Goal: Check status: Check status

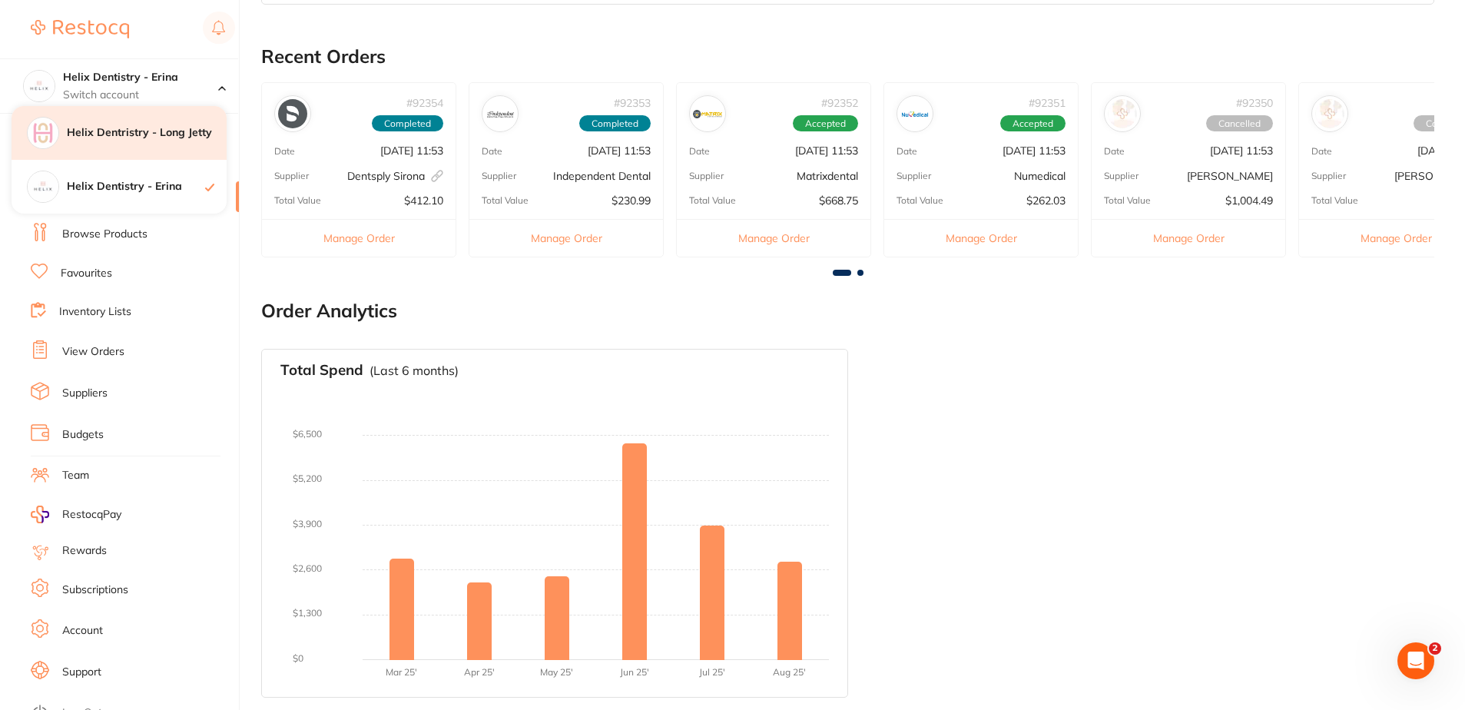
click at [150, 132] on h4 "Helix Dentristry - Long Jetty" at bounding box center [147, 132] width 160 height 15
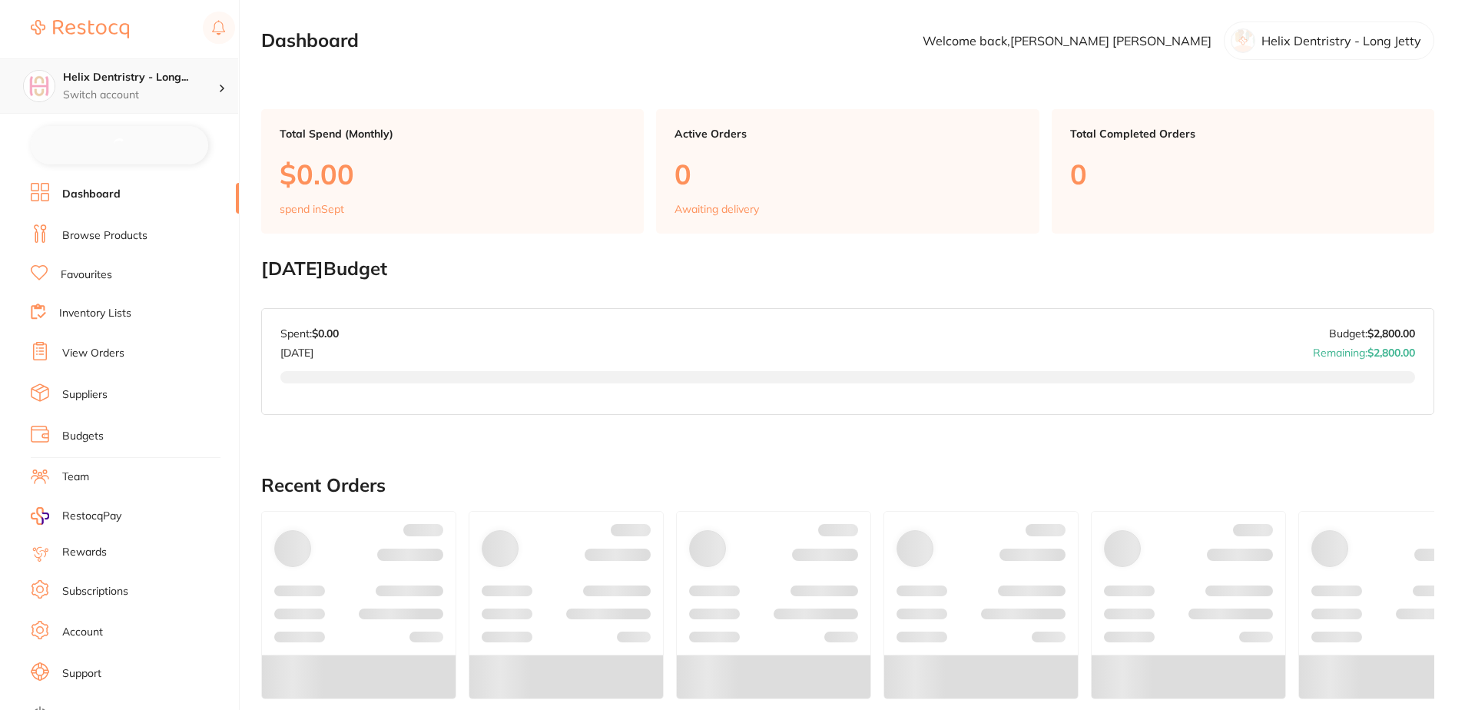
click at [166, 86] on div "Helix Dentristry - Long... Switch account" at bounding box center [140, 86] width 155 height 32
checkbox input "false"
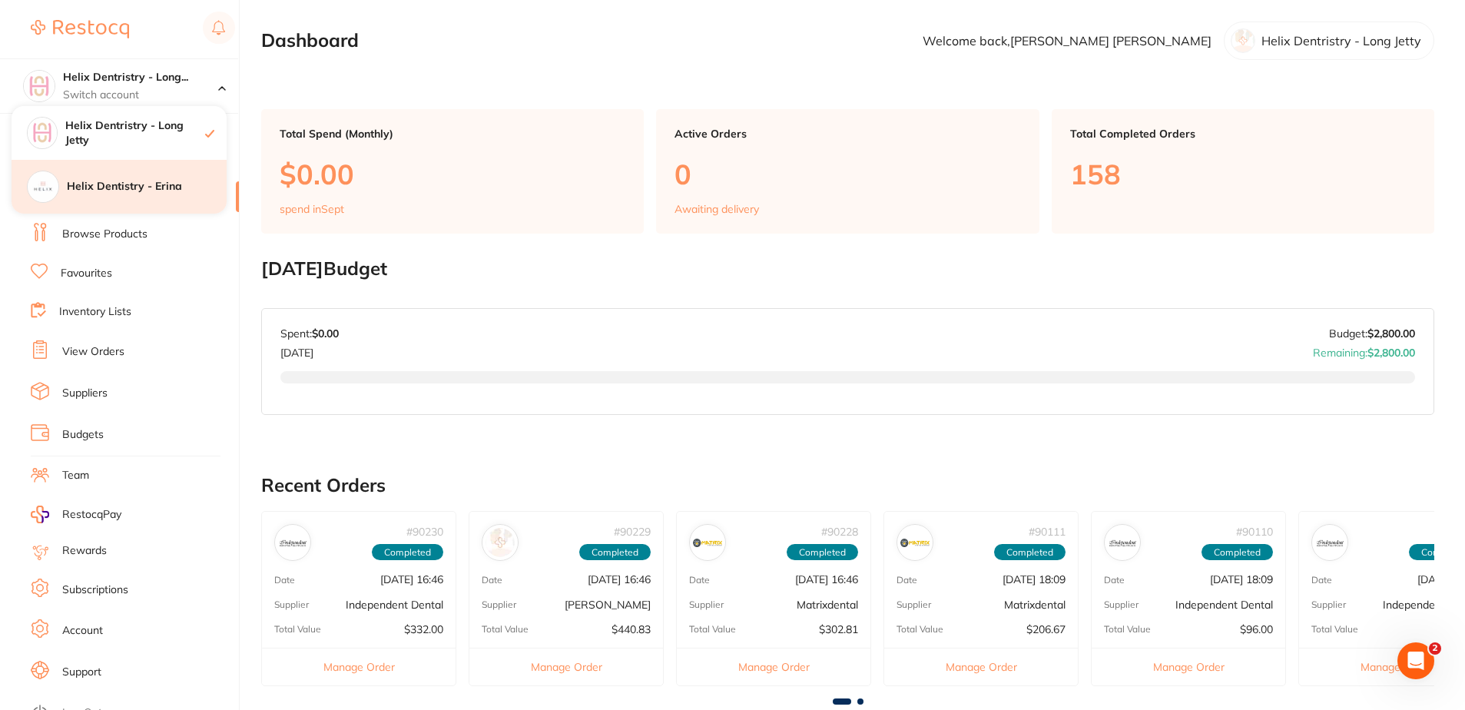
click at [200, 203] on div "Helix Dentistry - Erina" at bounding box center [119, 187] width 215 height 54
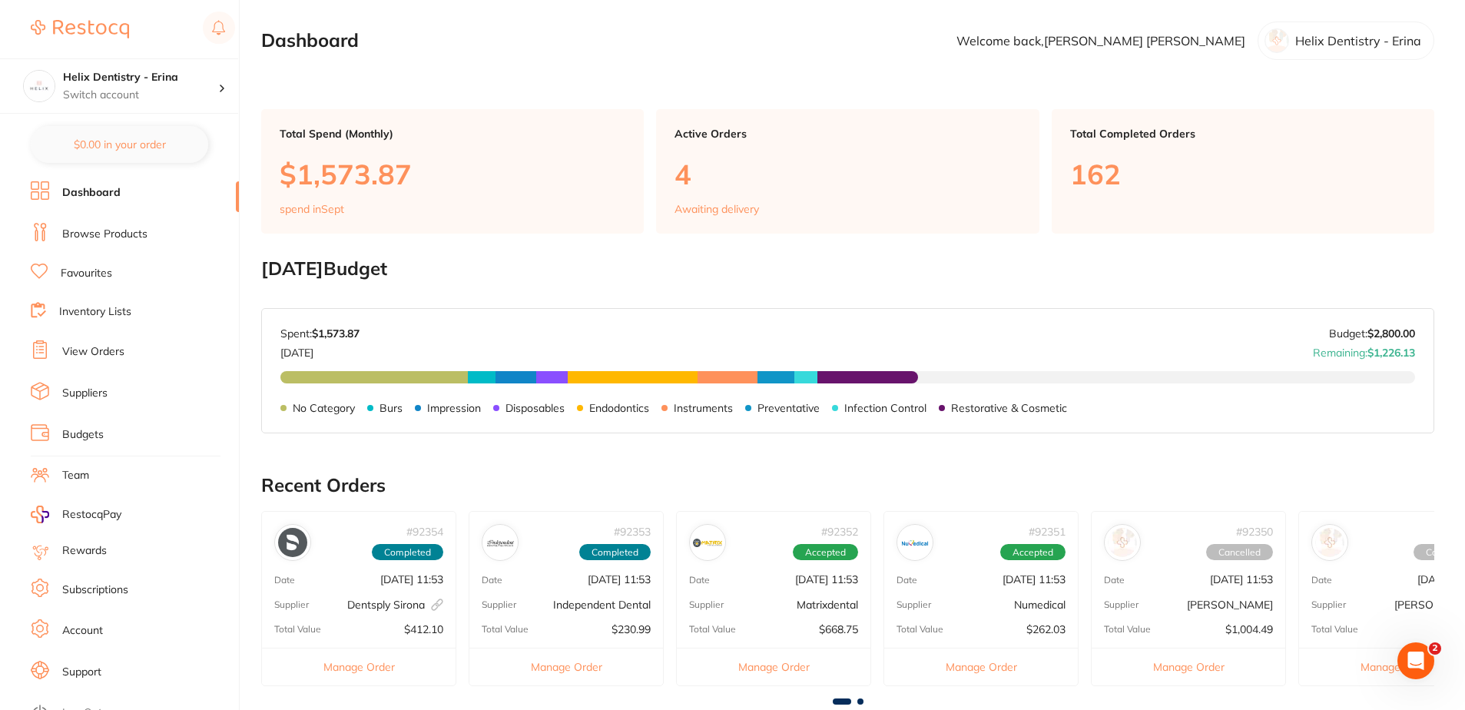
click at [81, 354] on link "View Orders" at bounding box center [93, 351] width 62 height 15
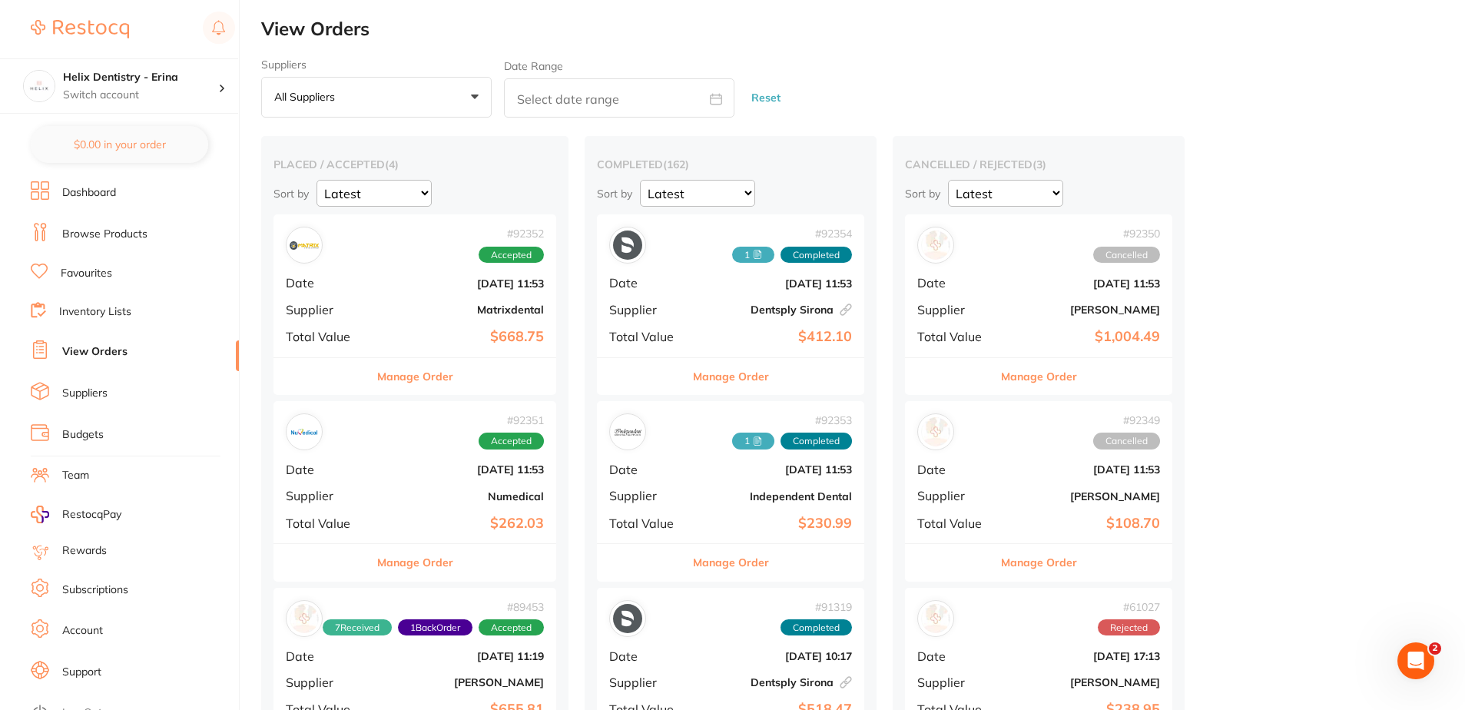
scroll to position [154, 0]
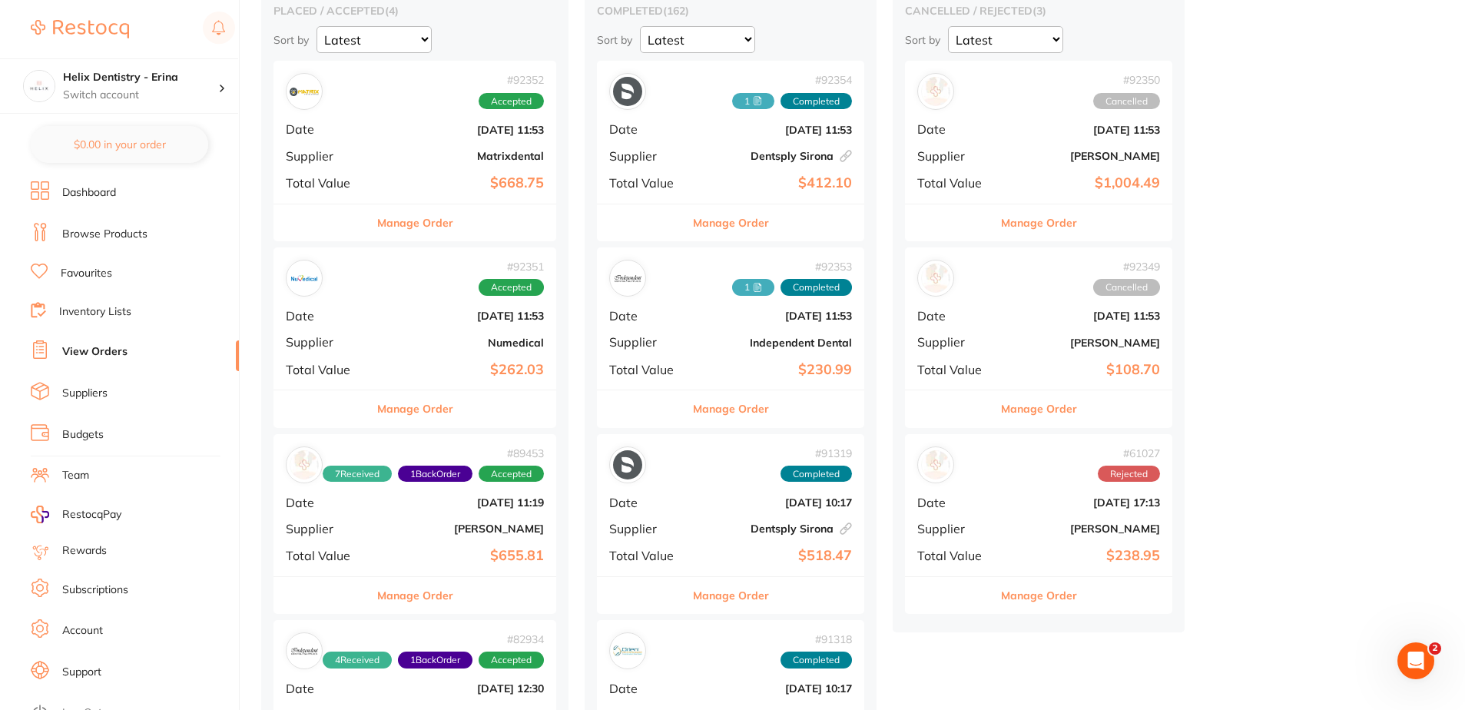
click at [378, 141] on div "# 92352 Accepted Date Sept 2 2025, 11:53 Supplier Matrixdental Total Value $668…" at bounding box center [415, 132] width 283 height 142
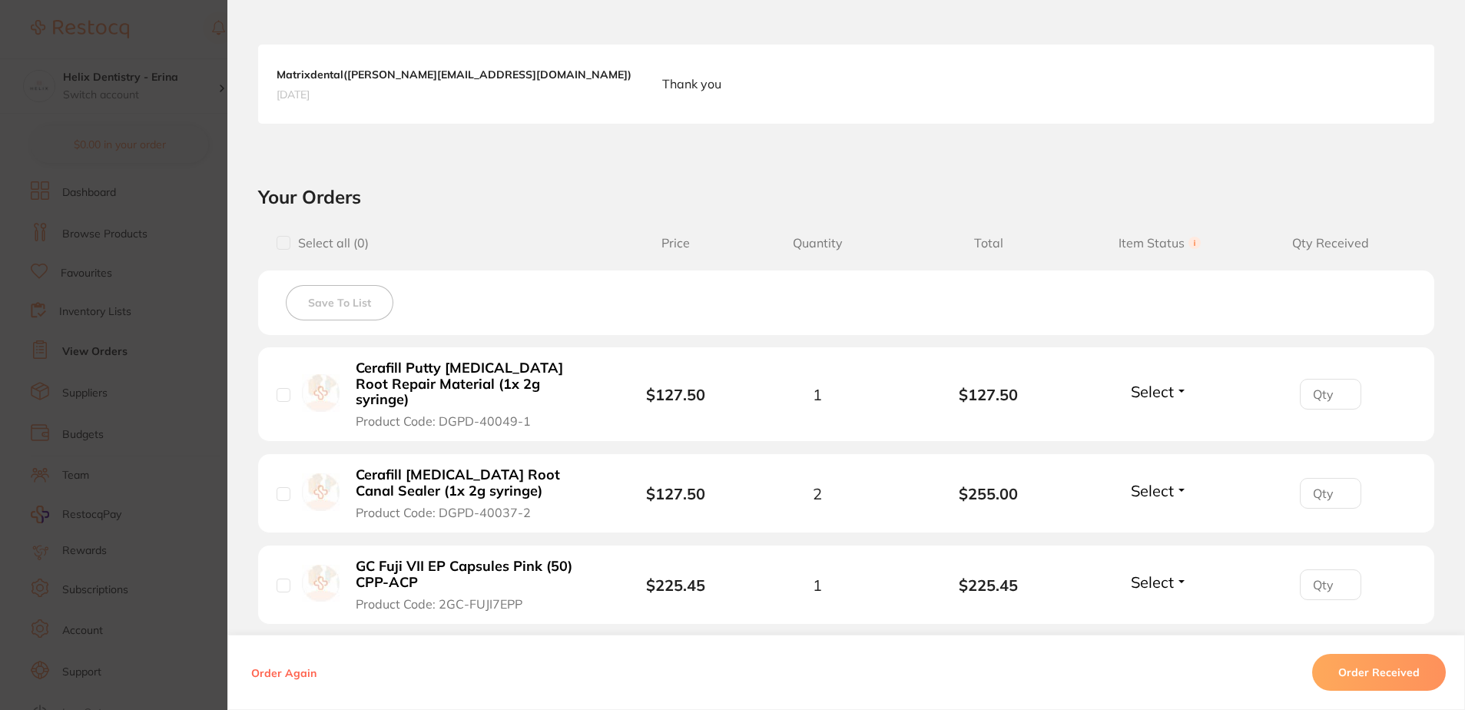
scroll to position [461, 0]
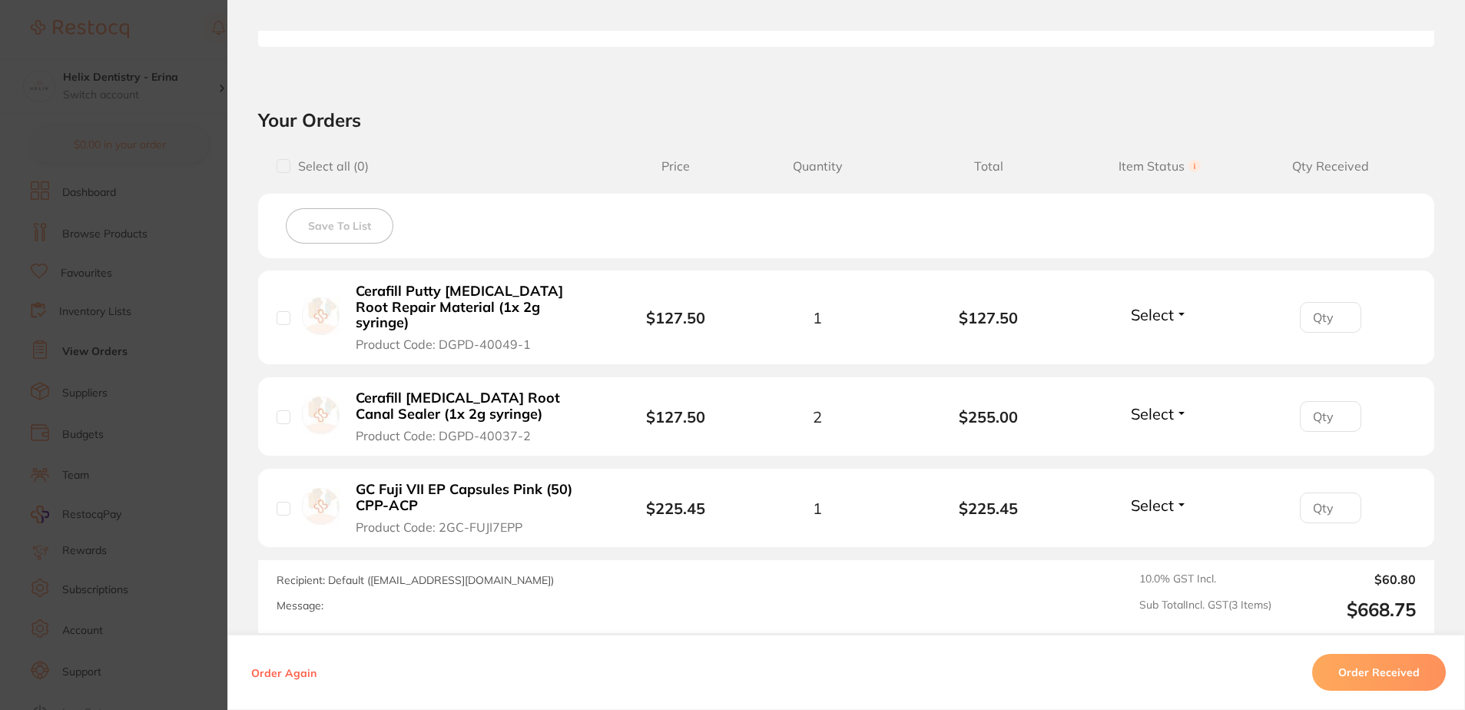
click at [1155, 404] on span "Select" at bounding box center [1152, 413] width 43 height 19
click at [1174, 441] on span "Received" at bounding box center [1159, 447] width 39 height 12
click at [1168, 496] on span "Select" at bounding box center [1152, 505] width 43 height 19
click at [1165, 532] on span "Received" at bounding box center [1159, 538] width 39 height 12
click at [1145, 309] on span "Select" at bounding box center [1152, 314] width 43 height 19
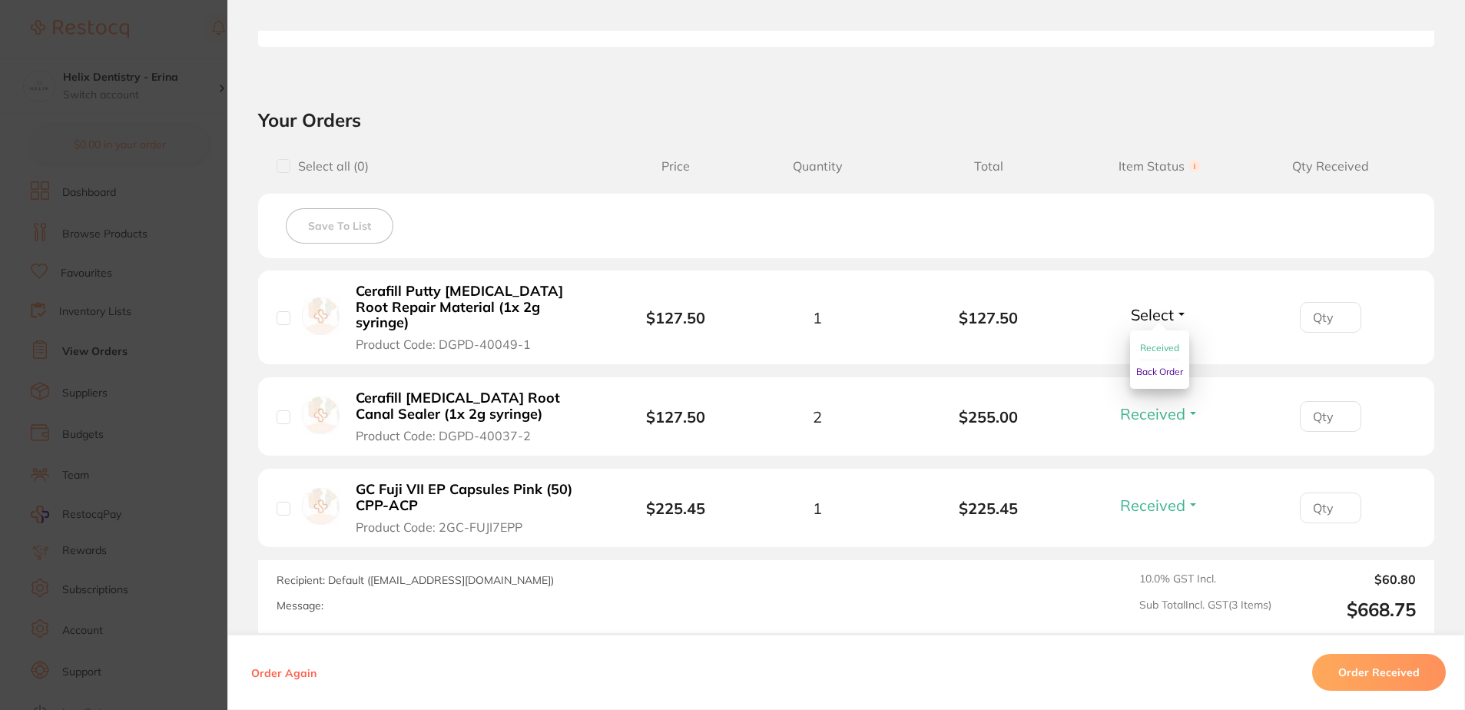
click at [1152, 367] on span "Back Order" at bounding box center [1159, 372] width 47 height 12
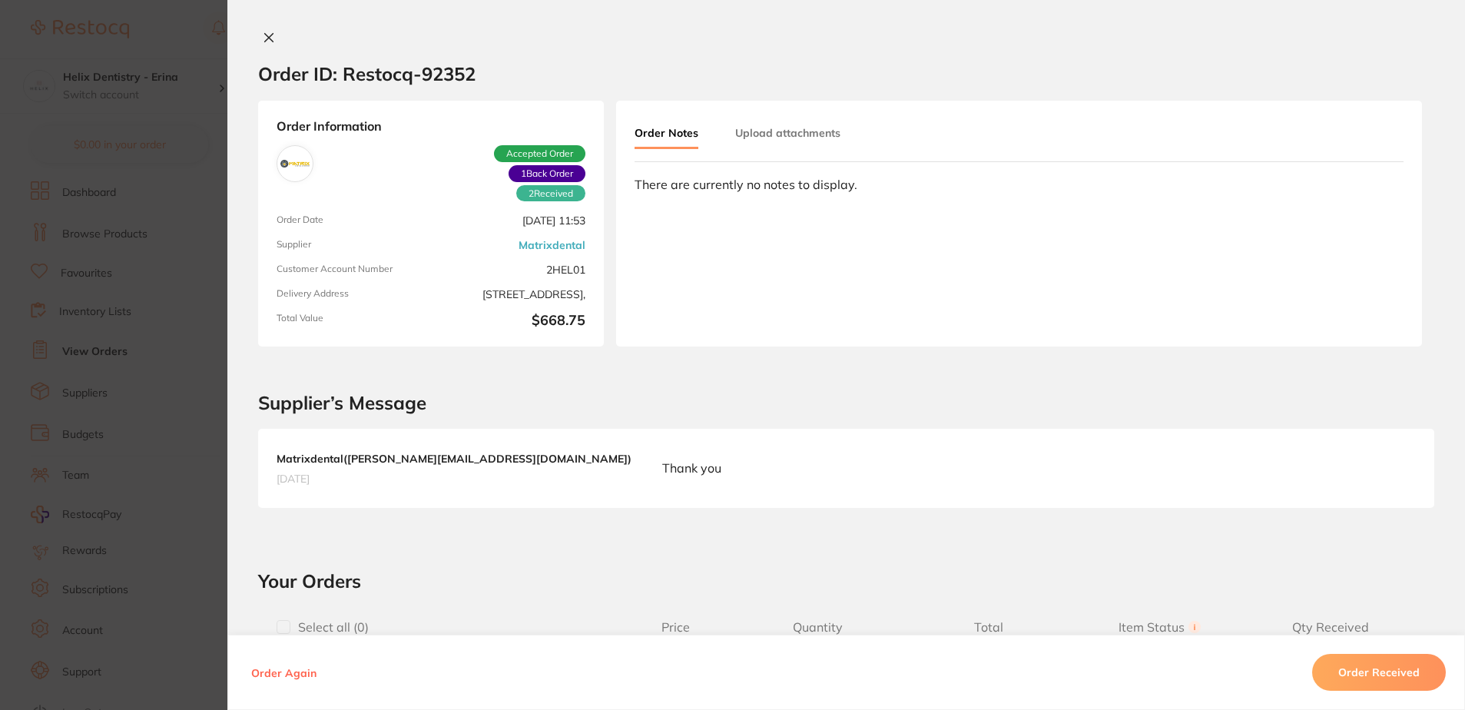
click at [260, 18] on div "Order ID: Restocq- 92352 Order Information 2 Received 1 Back Order Accepted Ord…" at bounding box center [846, 355] width 1238 height 710
click at [261, 27] on div "Order ID: Restocq- 92352 Order Information 2 Received 1 Back Order Accepted Ord…" at bounding box center [846, 355] width 1238 height 710
click at [263, 45] on button at bounding box center [269, 39] width 22 height 16
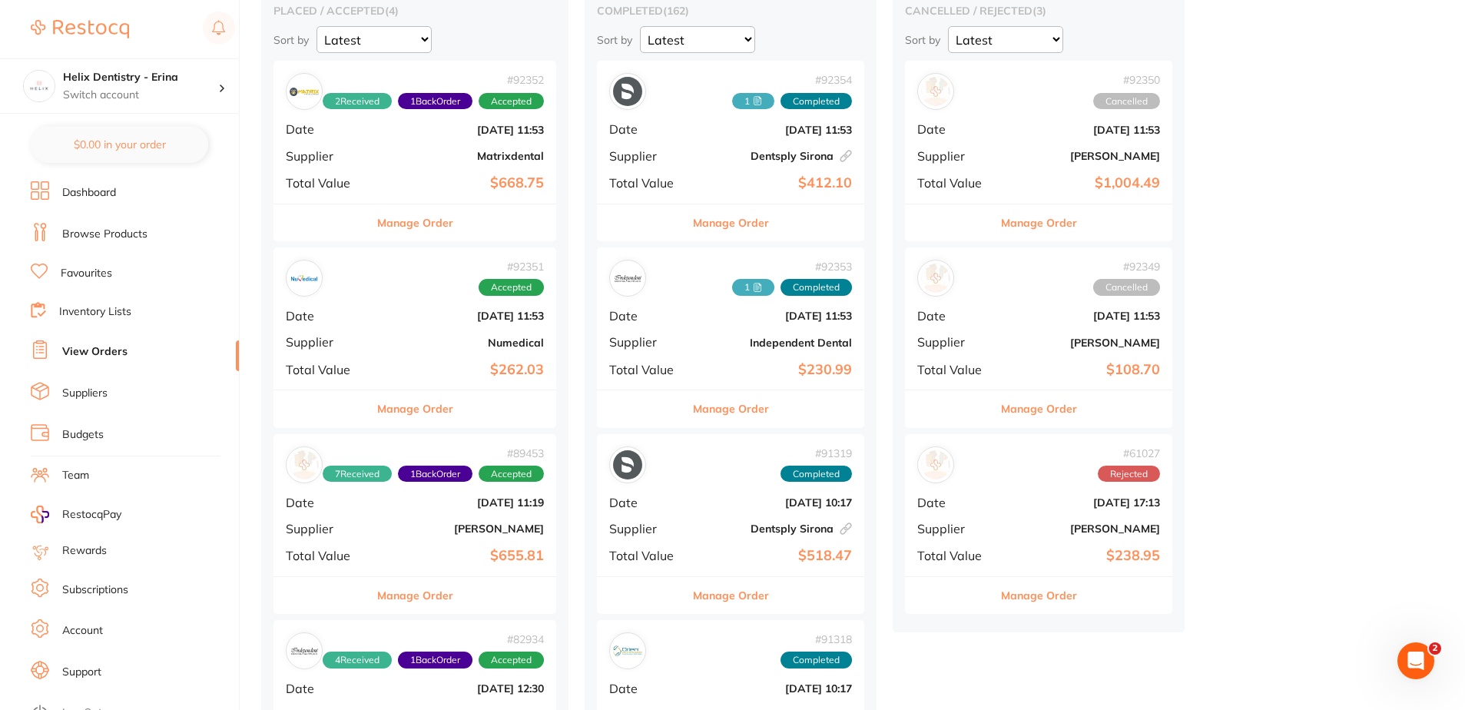
click at [418, 148] on div "# 92352 2 Received 1 Back Order Accepted Date Sept 2 2025, 11:53 Supplier Matri…" at bounding box center [415, 132] width 283 height 142
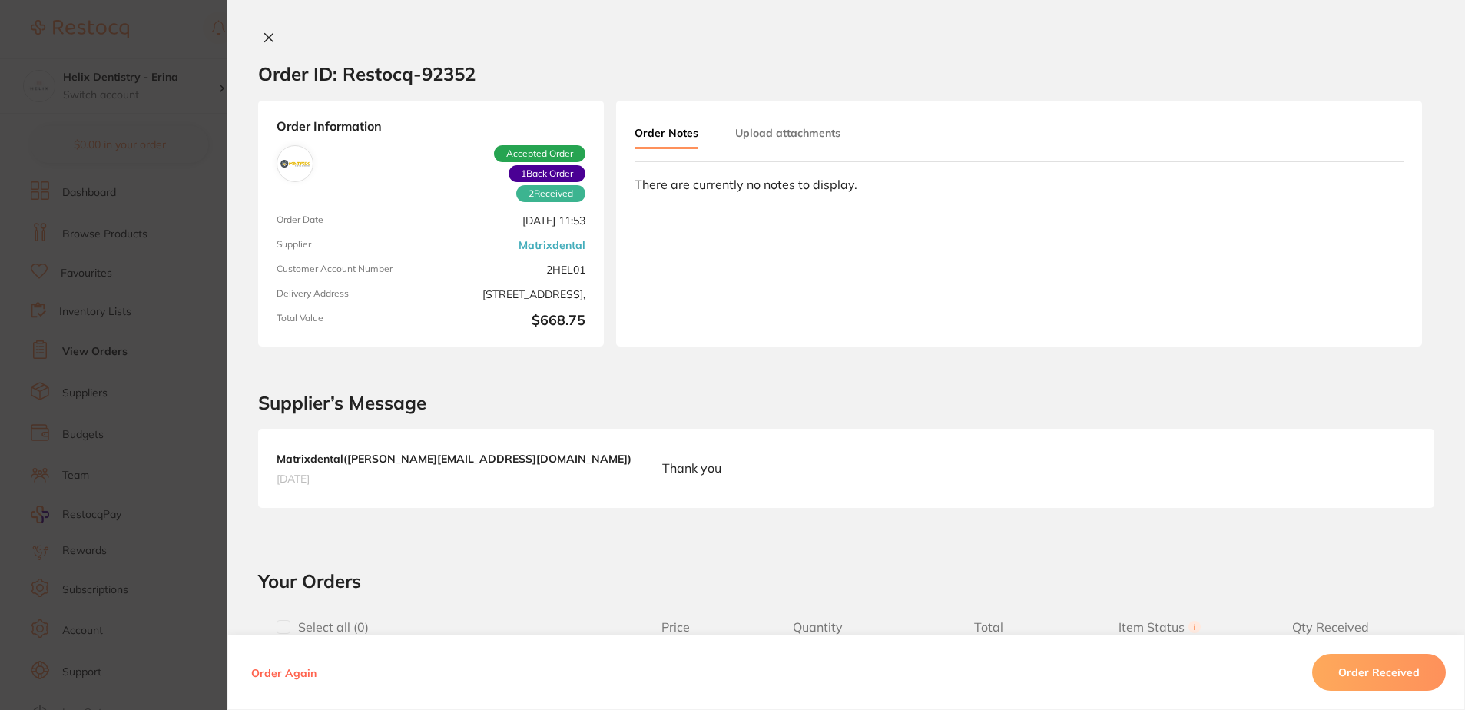
click at [771, 138] on button "Upload attachments" at bounding box center [787, 133] width 105 height 28
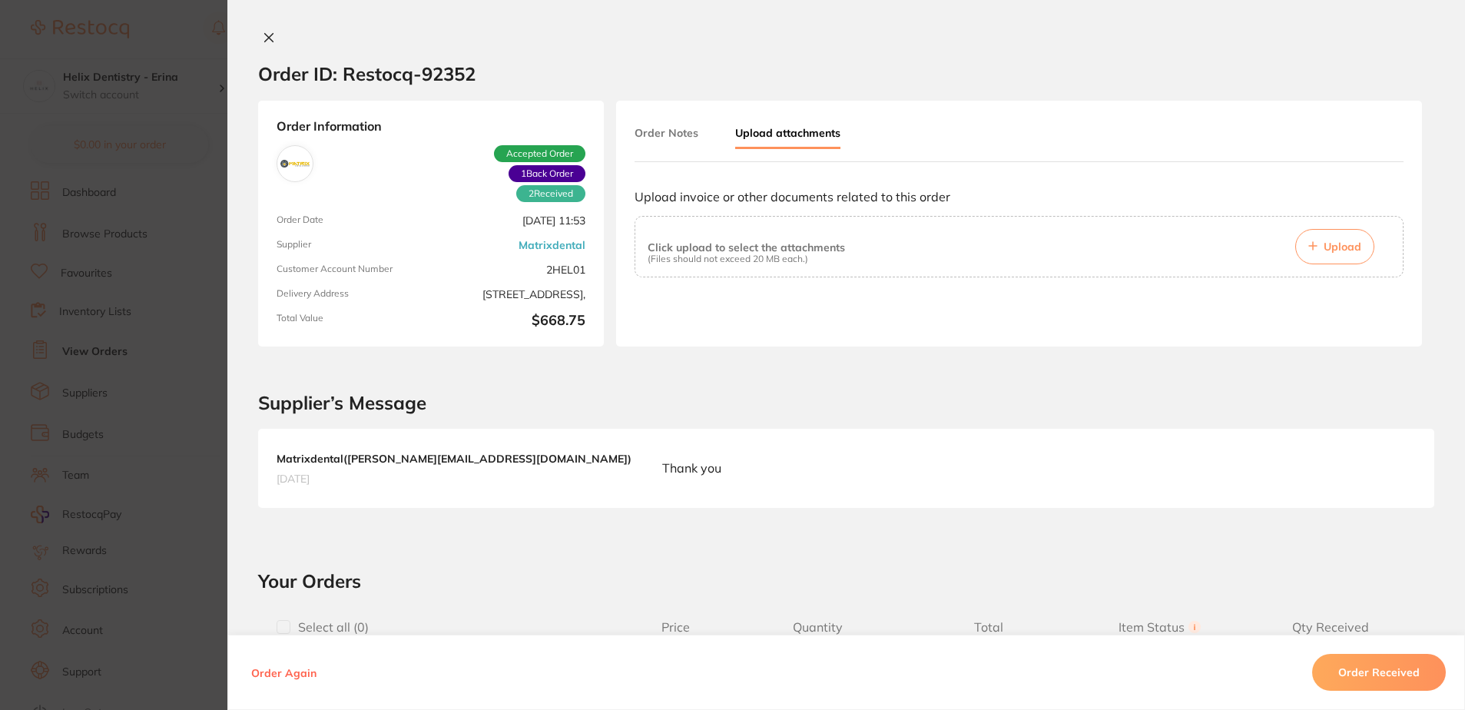
click at [1315, 231] on button "Upload" at bounding box center [1334, 246] width 79 height 35
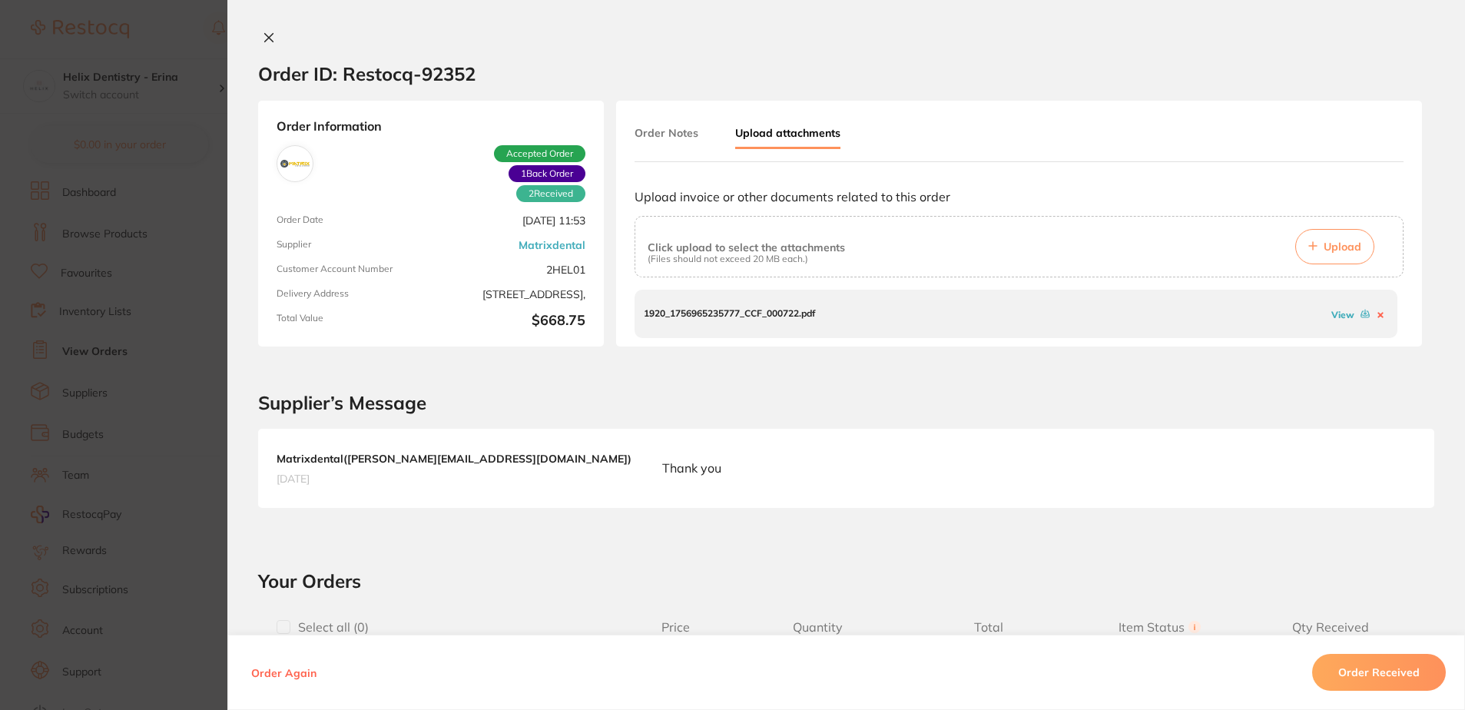
click at [1365, 317] on icon at bounding box center [1366, 314] width 8 height 6
drag, startPoint x: 264, startPoint y: 34, endPoint x: 256, endPoint y: 35, distance: 8.5
click at [258, 34] on button at bounding box center [269, 39] width 22 height 16
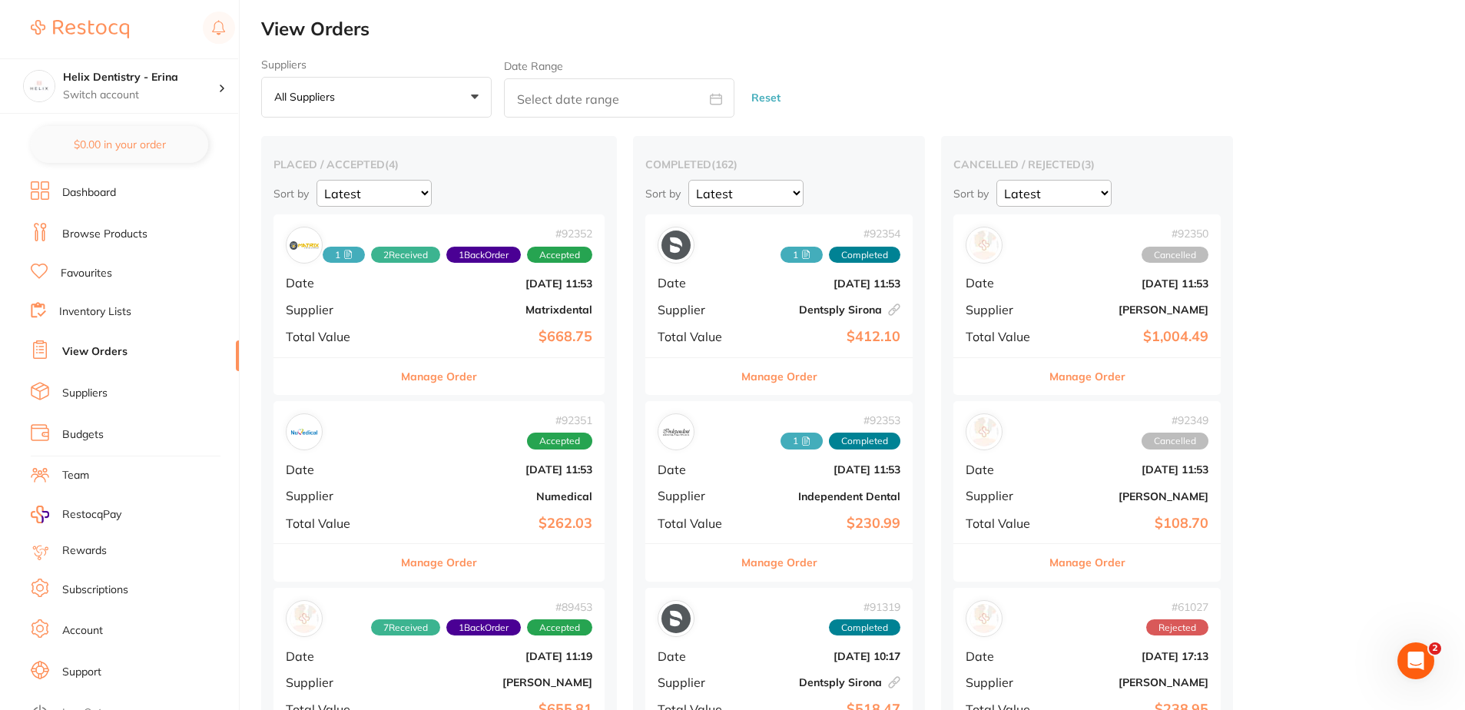
scroll to position [231, 0]
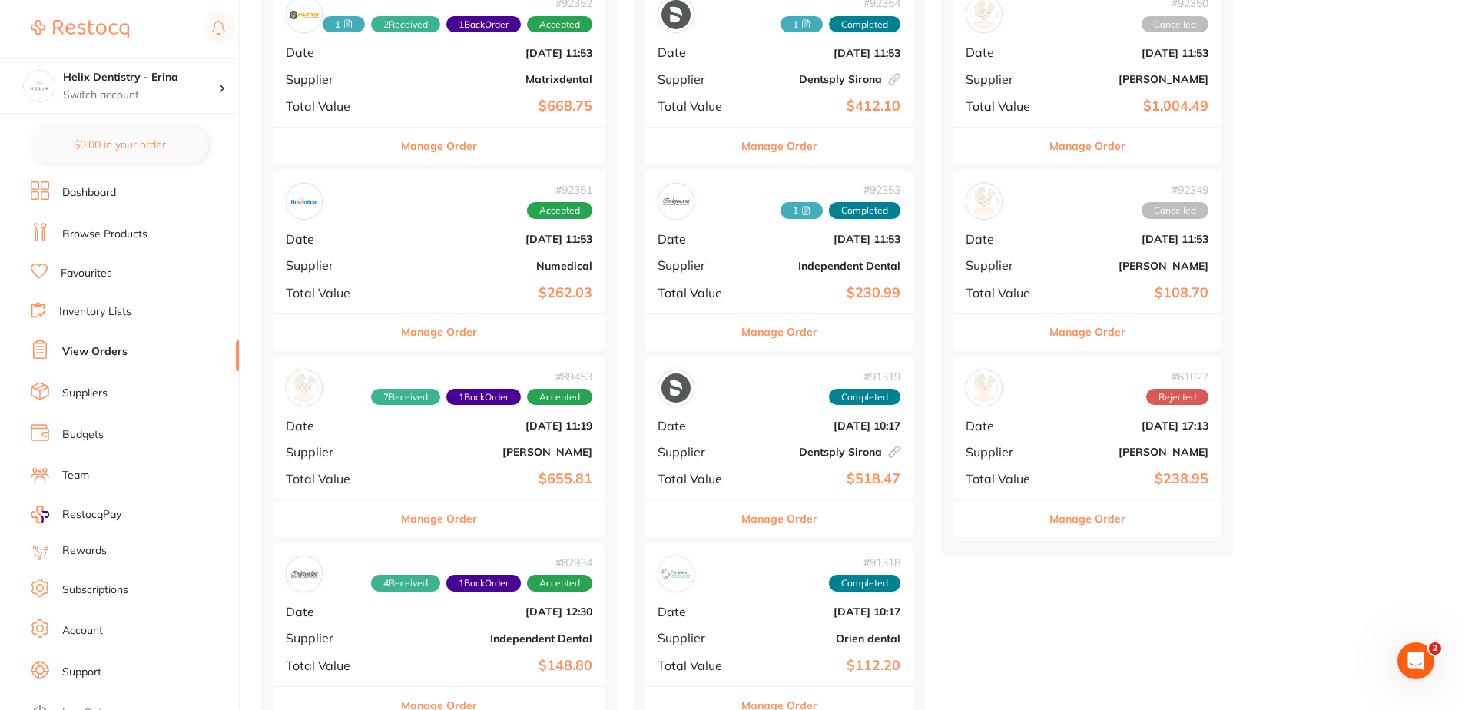
drag, startPoint x: 488, startPoint y: 270, endPoint x: 612, endPoint y: 325, distance: 135.5
click at [488, 270] on b "Numedical" at bounding box center [494, 266] width 196 height 12
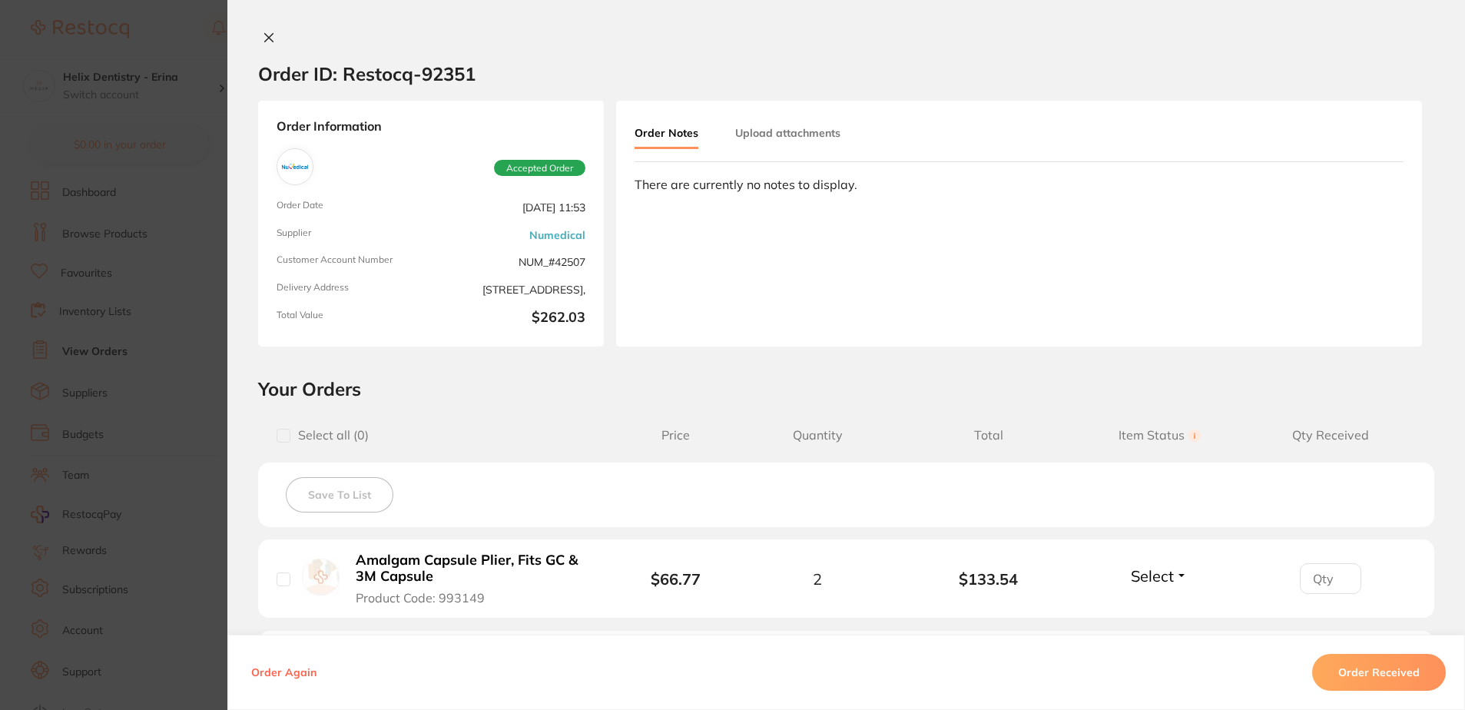
click at [262, 27] on div "Order ID: Restocq- 92351 Order Information Accepted Order Order Date Sept 2 202…" at bounding box center [846, 355] width 1238 height 710
click at [267, 41] on icon at bounding box center [269, 38] width 12 height 12
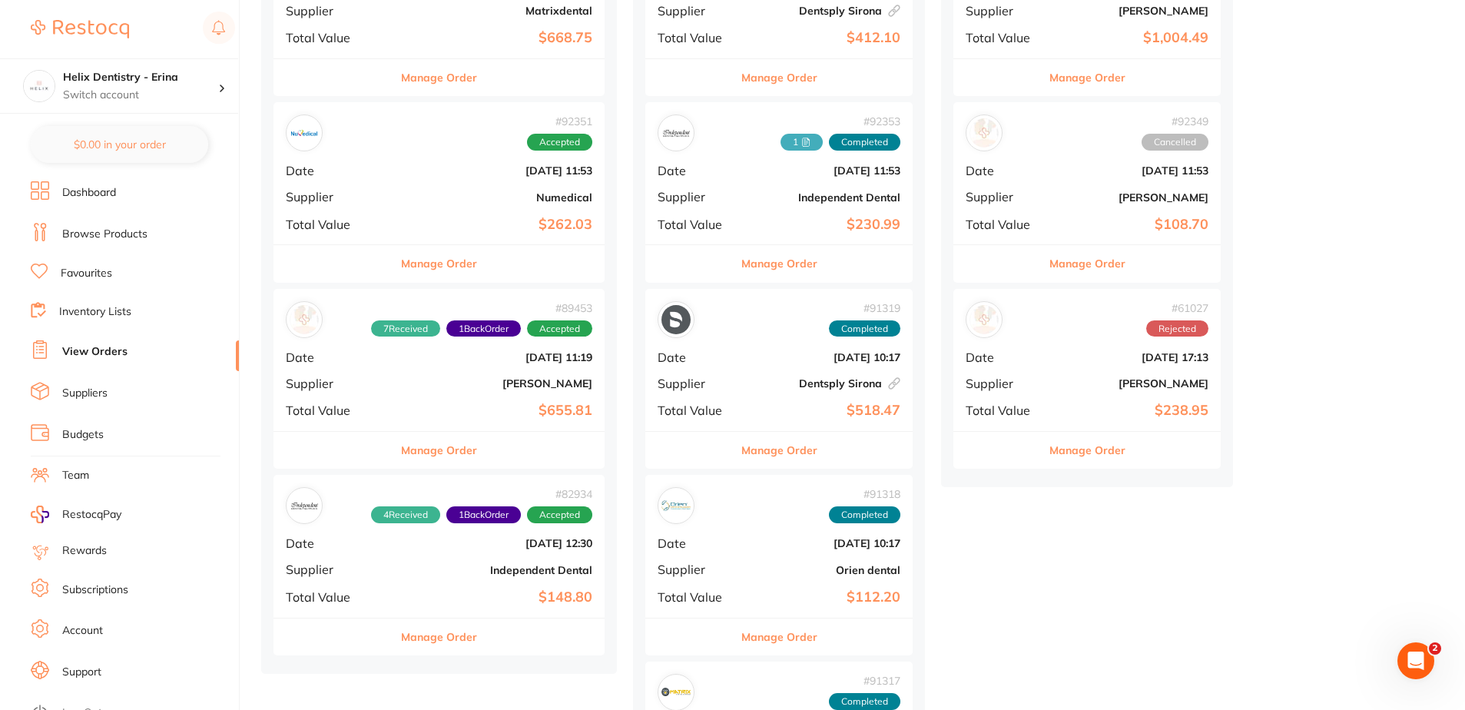
scroll to position [384, 0]
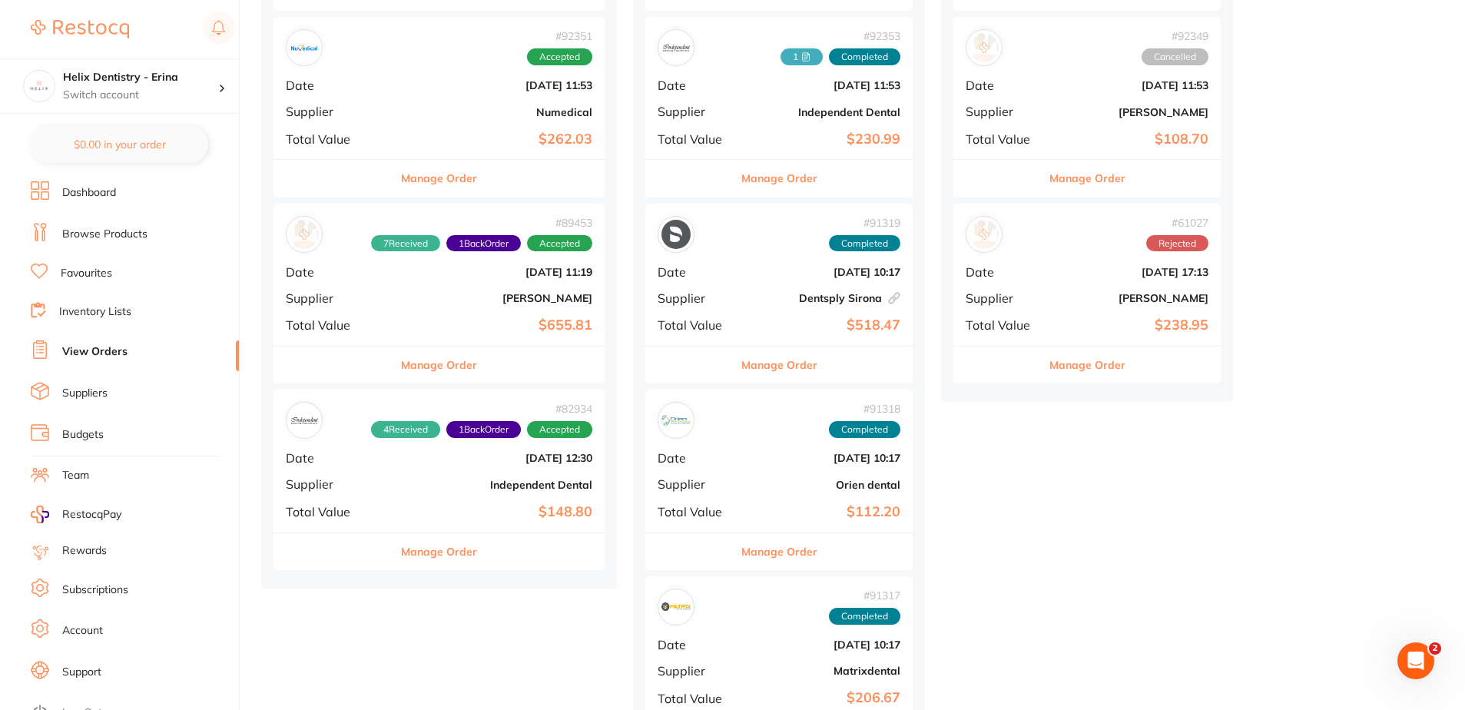
click at [493, 301] on b "[PERSON_NAME]" at bounding box center [494, 298] width 196 height 12
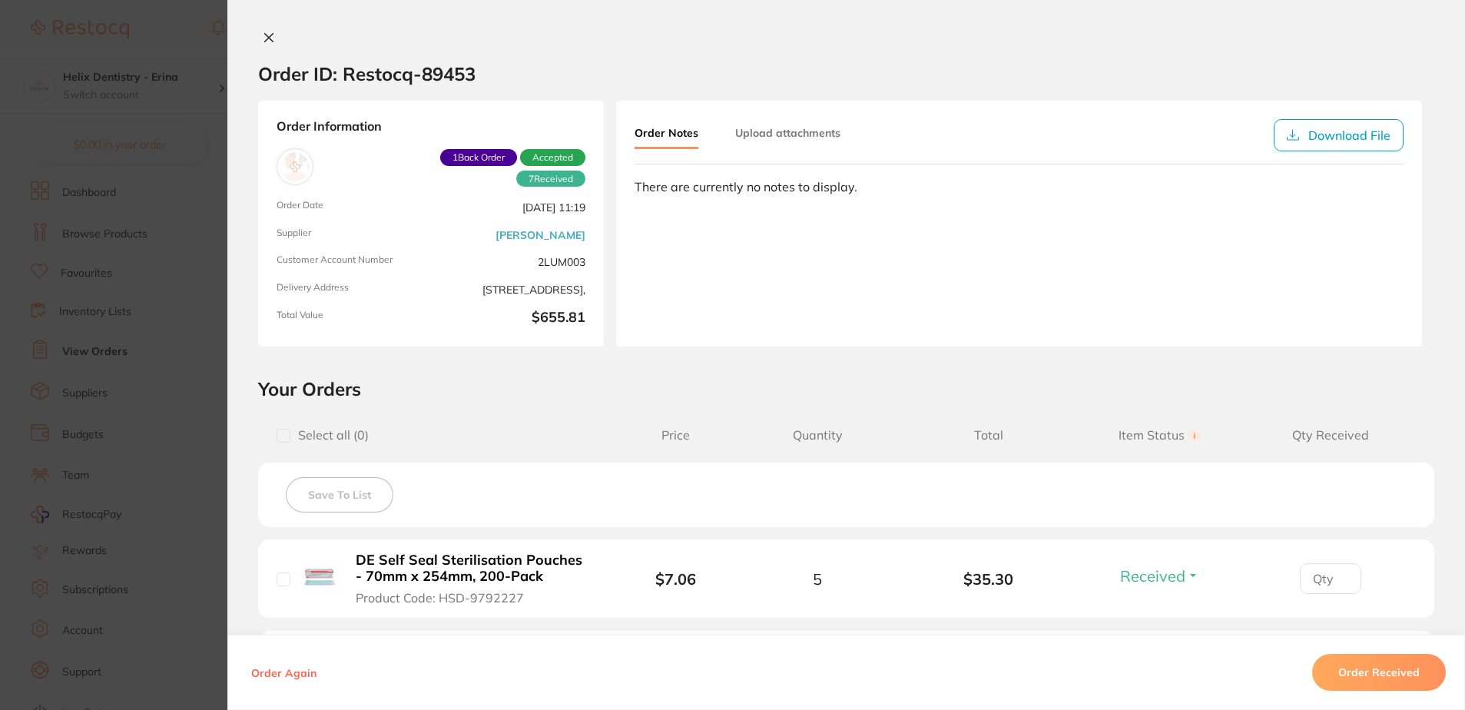
click at [272, 38] on button at bounding box center [269, 39] width 22 height 16
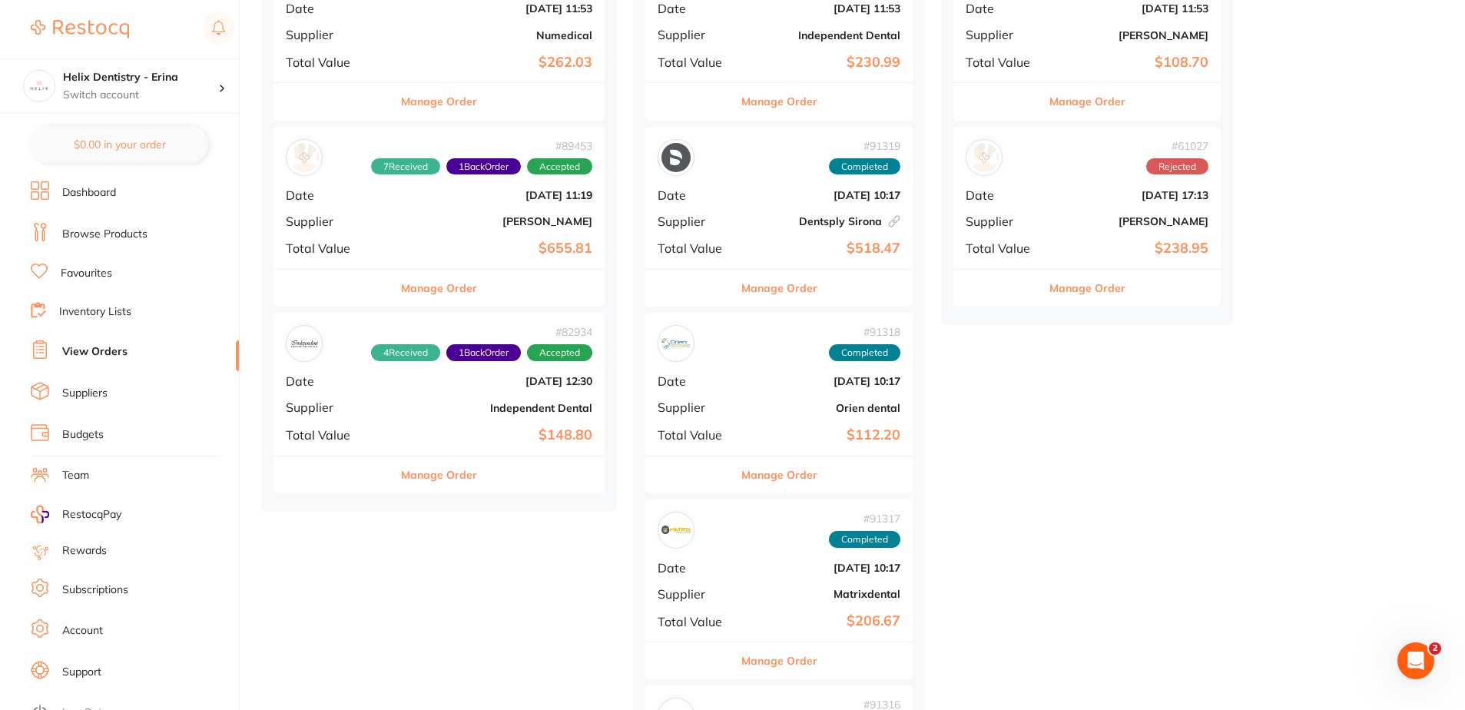
click at [437, 447] on div "# 82934 4 Received 1 Back Order Accepted Date Jun 11 2025, 12:30 Supplier Indep…" at bounding box center [439, 384] width 331 height 142
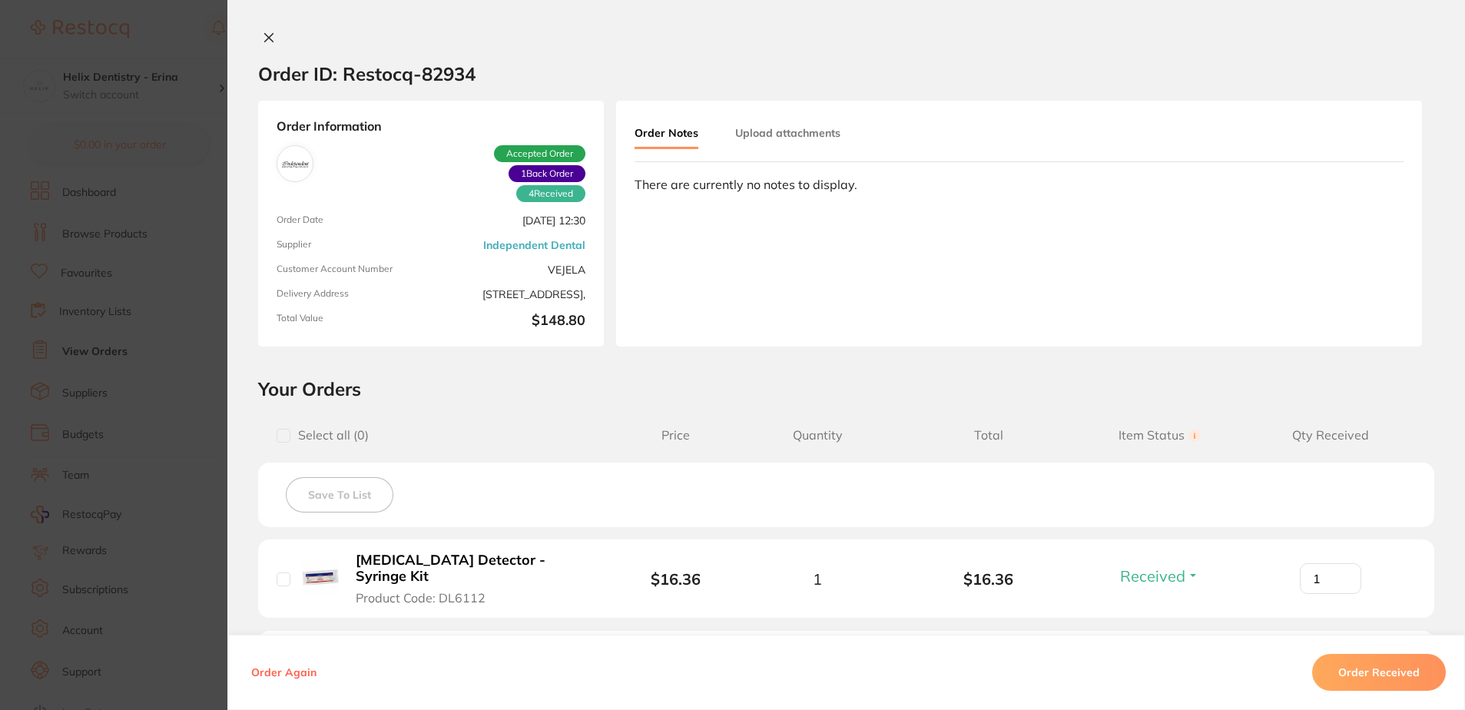
click at [265, 36] on icon at bounding box center [269, 38] width 8 height 8
